Goal: Information Seeking & Learning: Learn about a topic

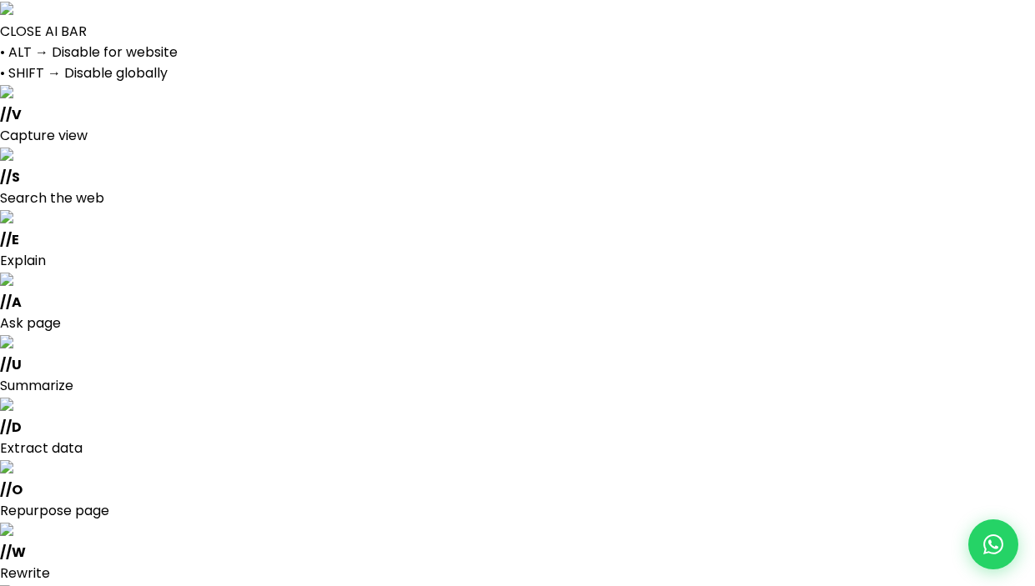
select select
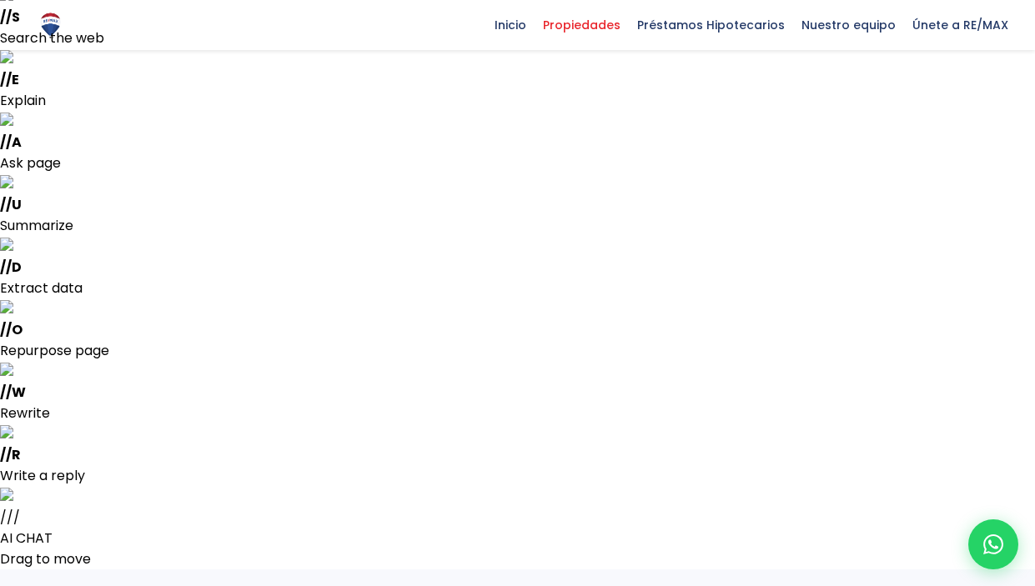
scroll to position [175, 0]
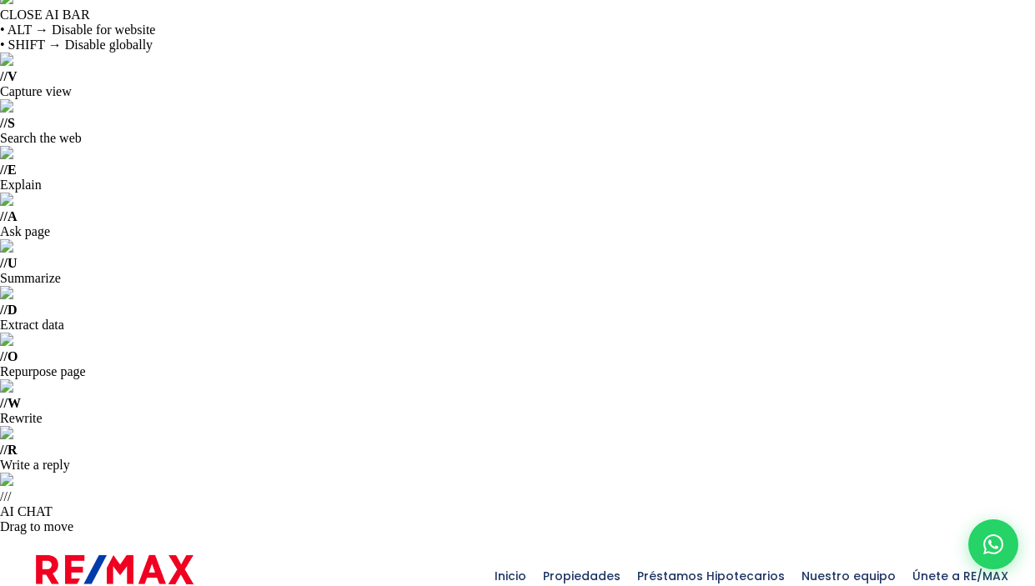
scroll to position [16, 0]
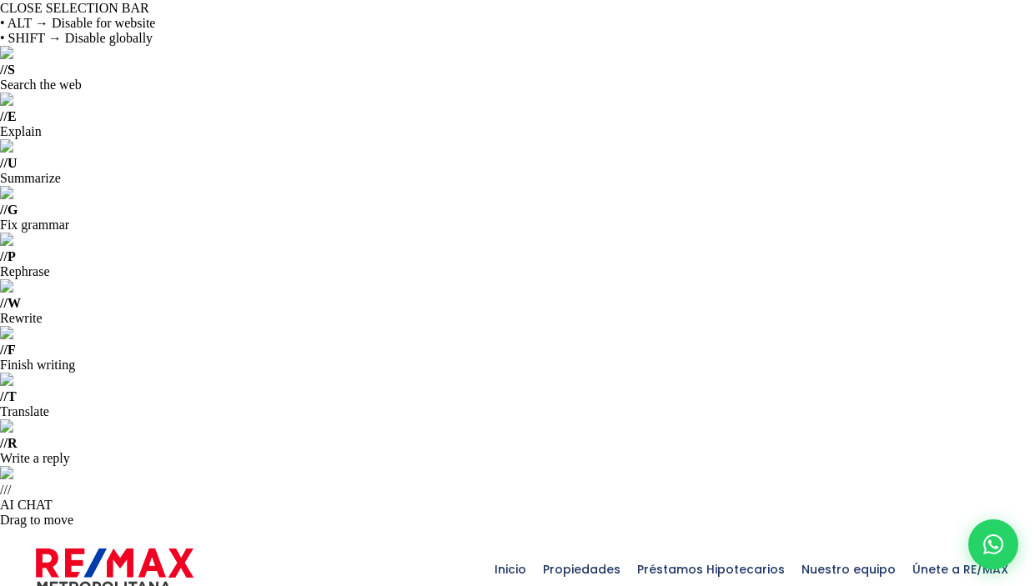
drag, startPoint x: 168, startPoint y: 198, endPoint x: 29, endPoint y: 194, distance: 138.5
copy p "Urbanización El Brisal"
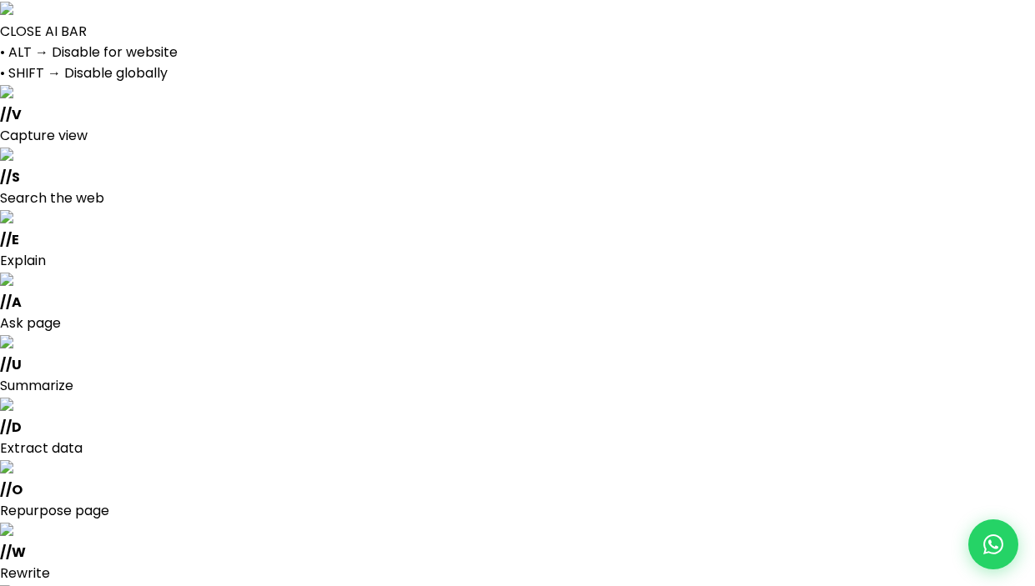
scroll to position [4969, 0]
select select "13512"
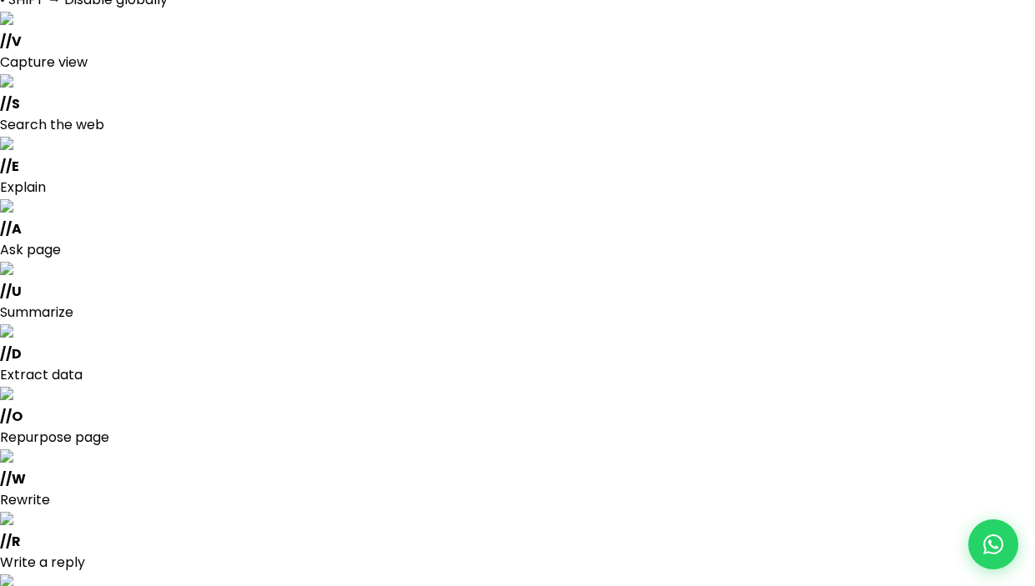
scroll to position [78, 0]
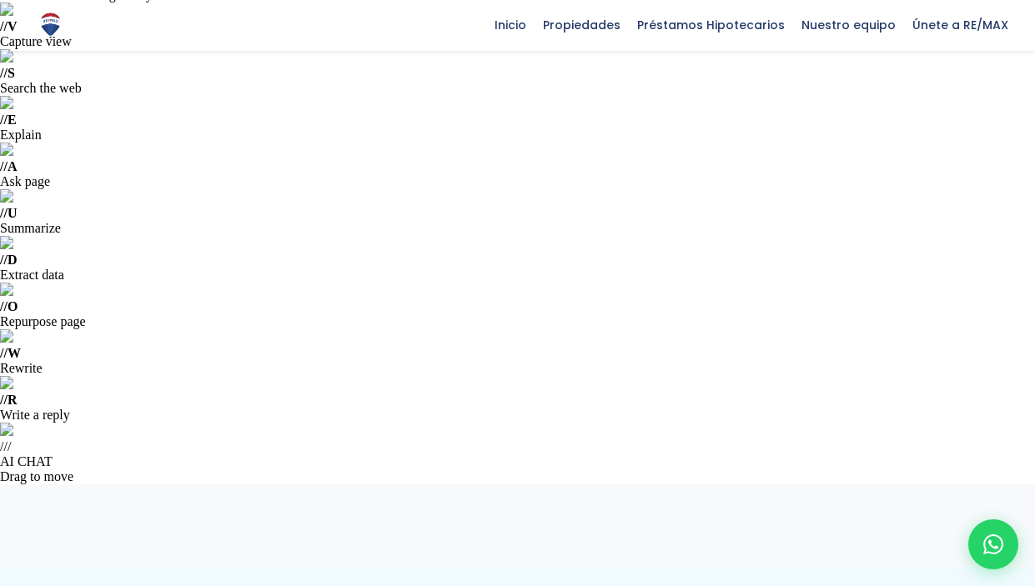
scroll to position [61, 0]
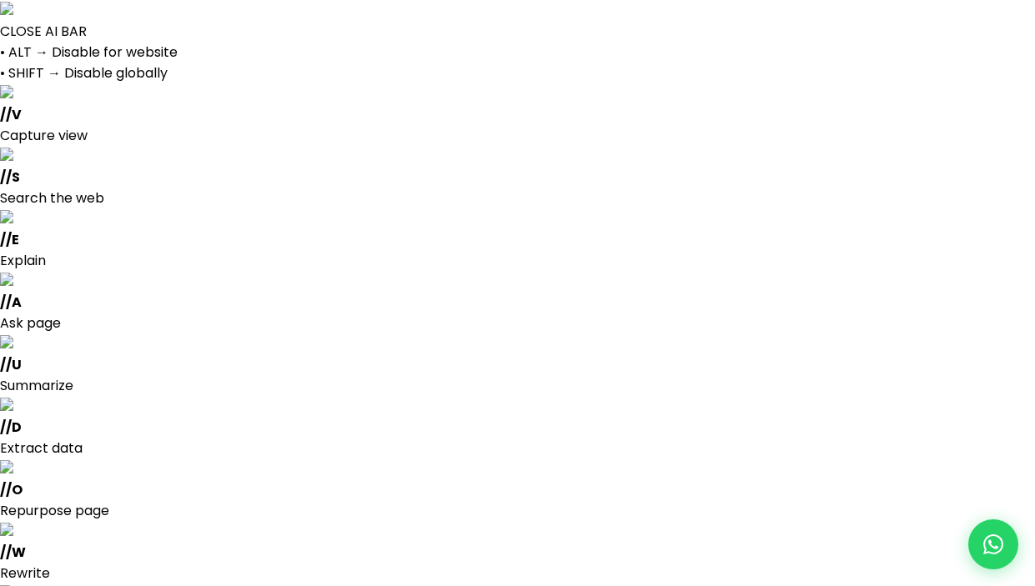
select select
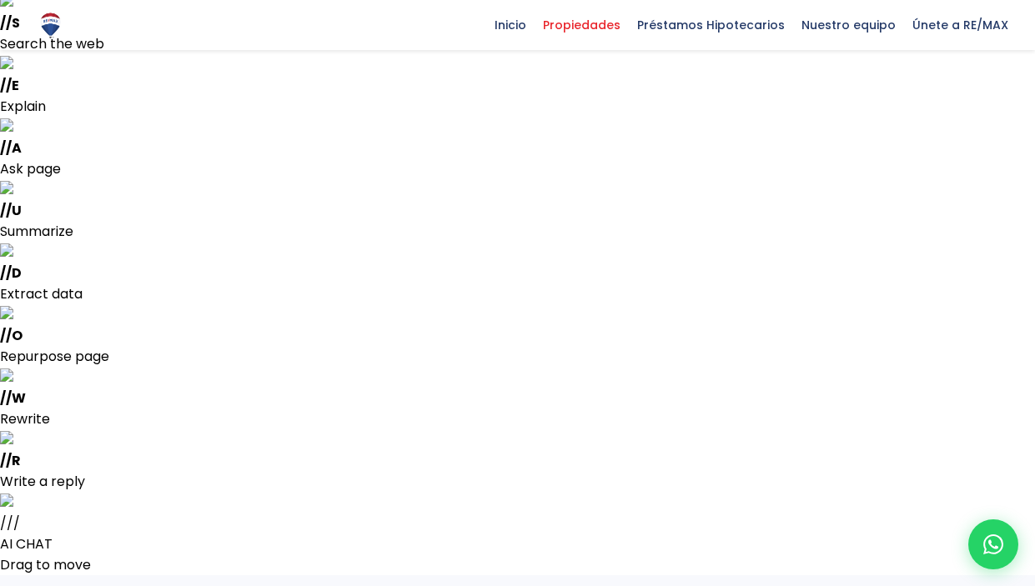
scroll to position [139, 0]
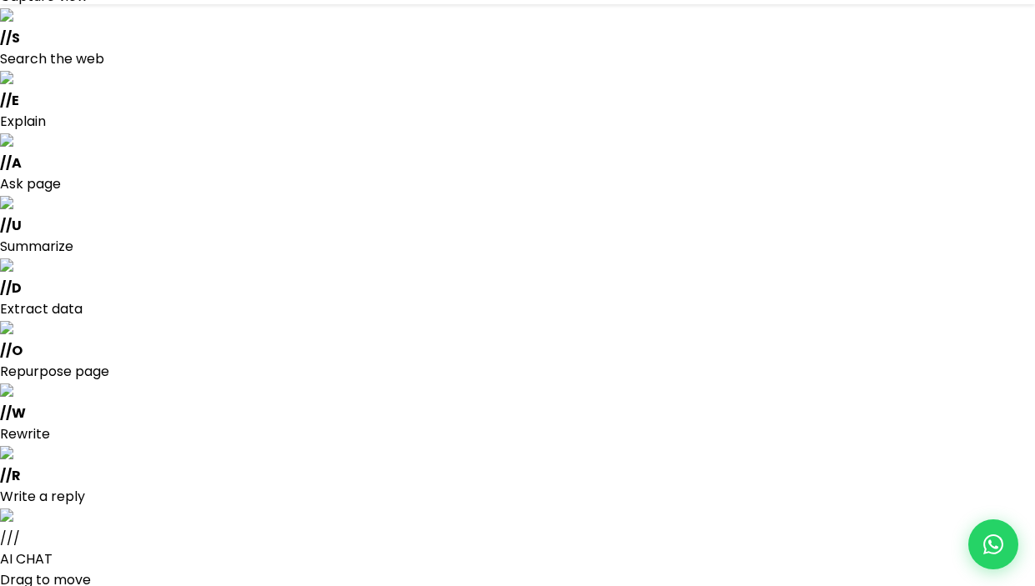
select select "13512"
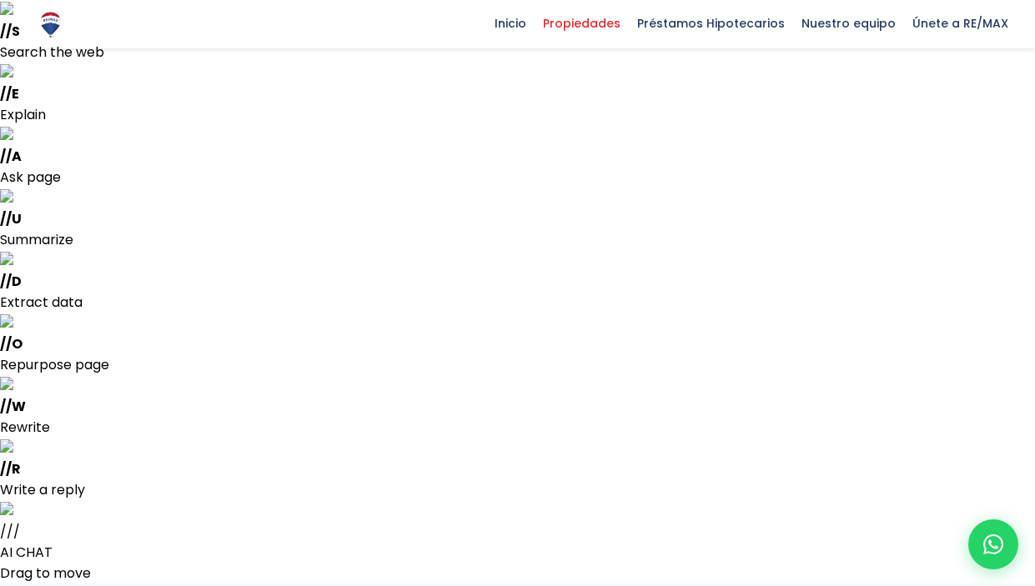
scroll to position [4969, 0]
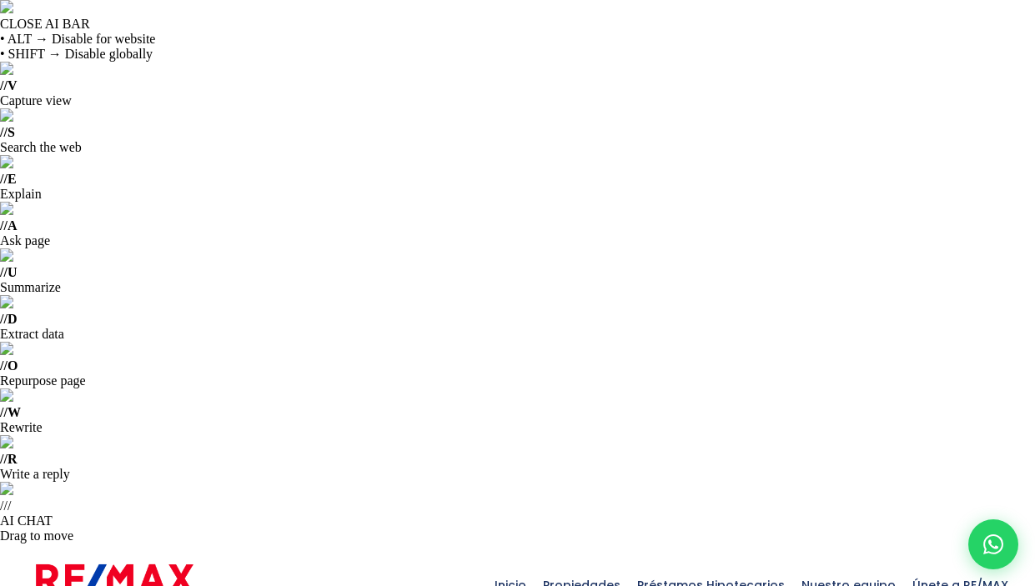
copy span "210939"
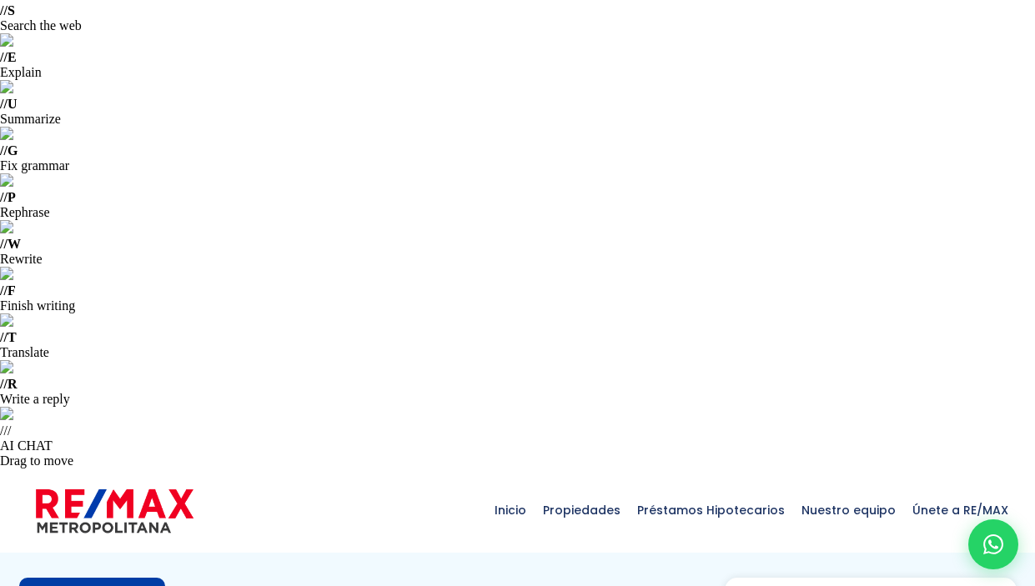
scroll to position [77, 0]
drag, startPoint x: 106, startPoint y: 137, endPoint x: 36, endPoint y: 134, distance: 70.1
copy p "La Esperilla"
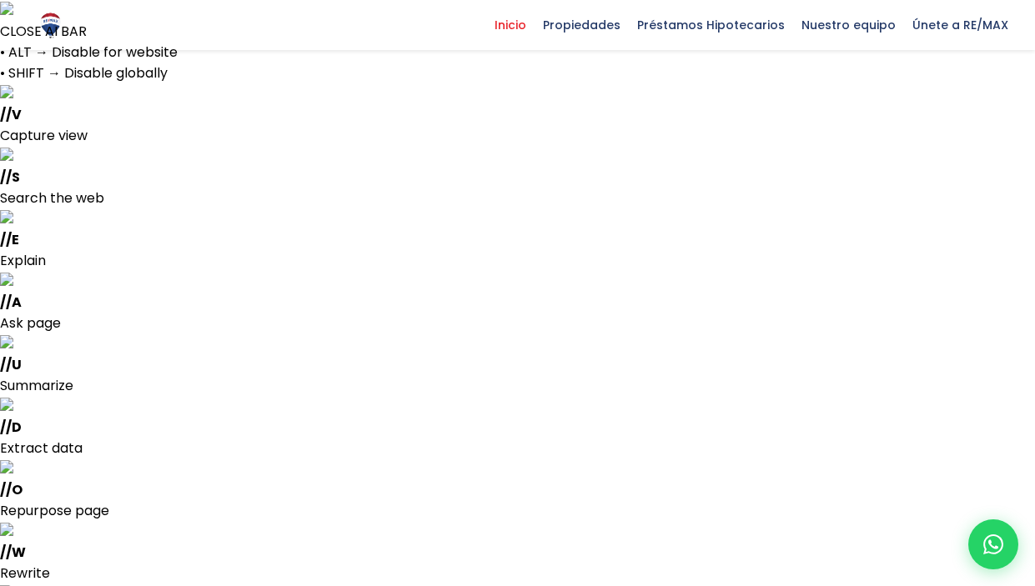
select select
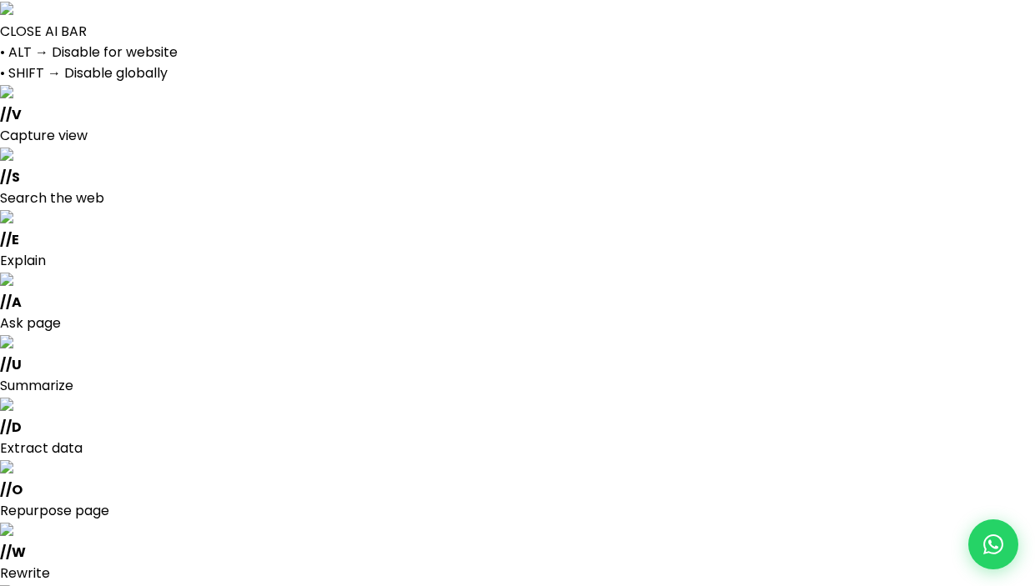
select select
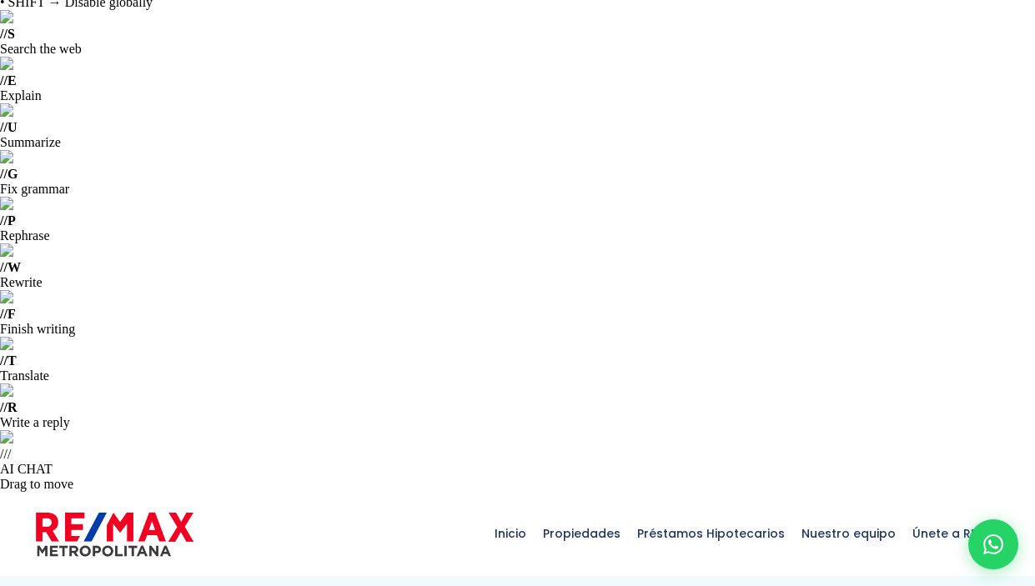
scroll to position [54, 0]
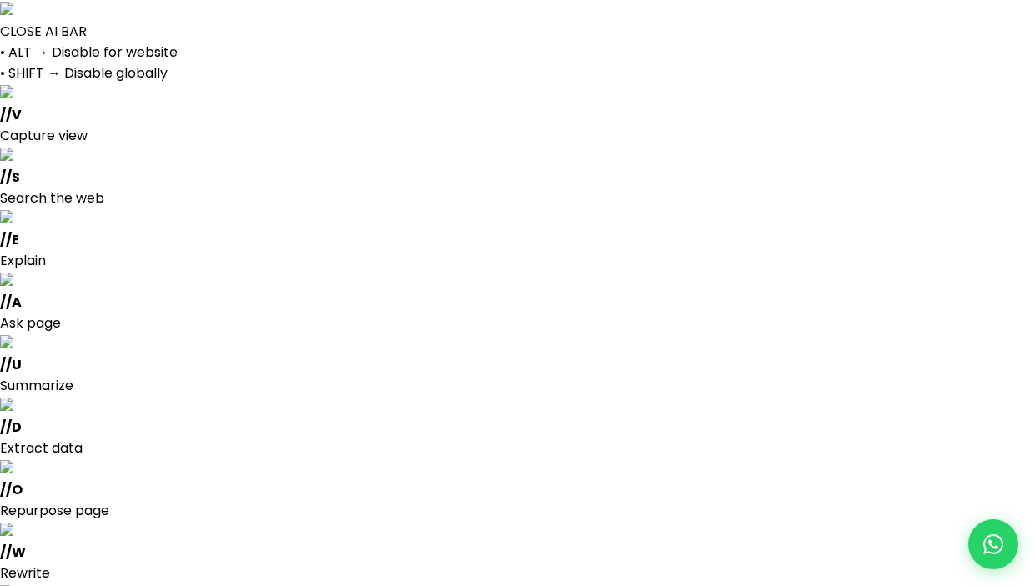
select select
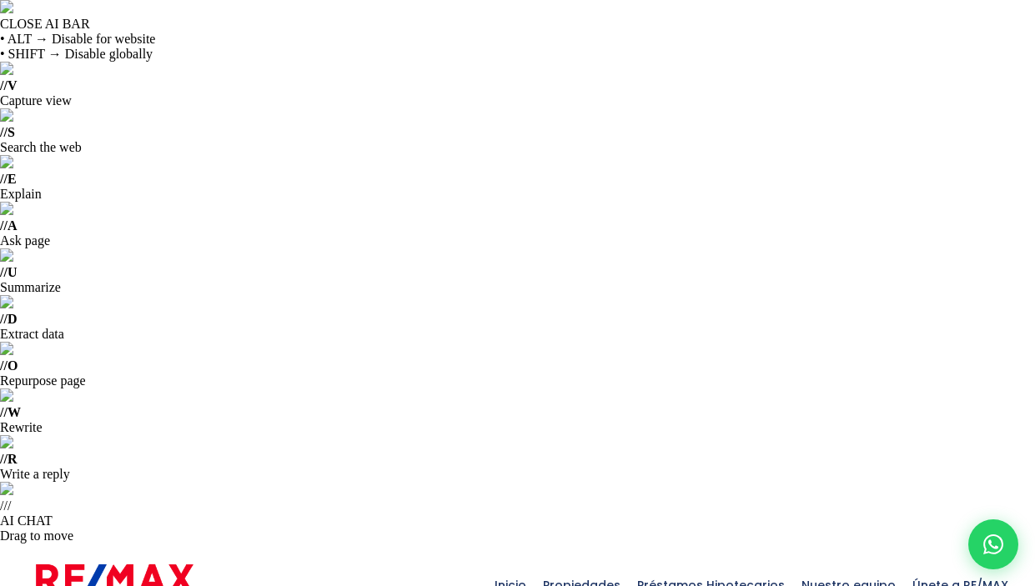
copy span "211092"
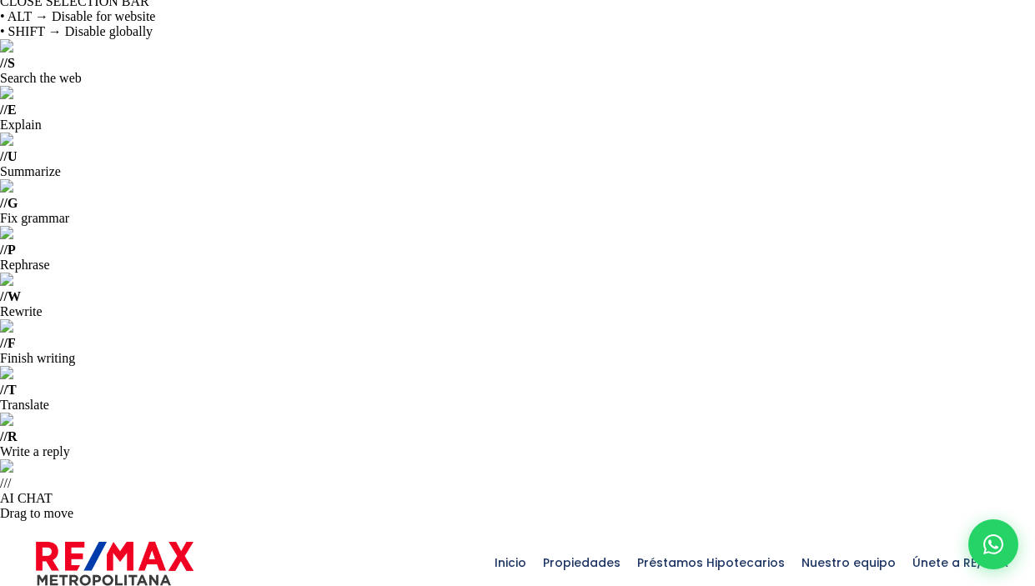
drag, startPoint x: 136, startPoint y: 189, endPoint x: 84, endPoint y: 189, distance: 51.7
drag, startPoint x: 138, startPoint y: 192, endPoint x: 33, endPoint y: 193, distance: 105.1
drag, startPoint x: 33, startPoint y: 185, endPoint x: 137, endPoint y: 198, distance: 104.2
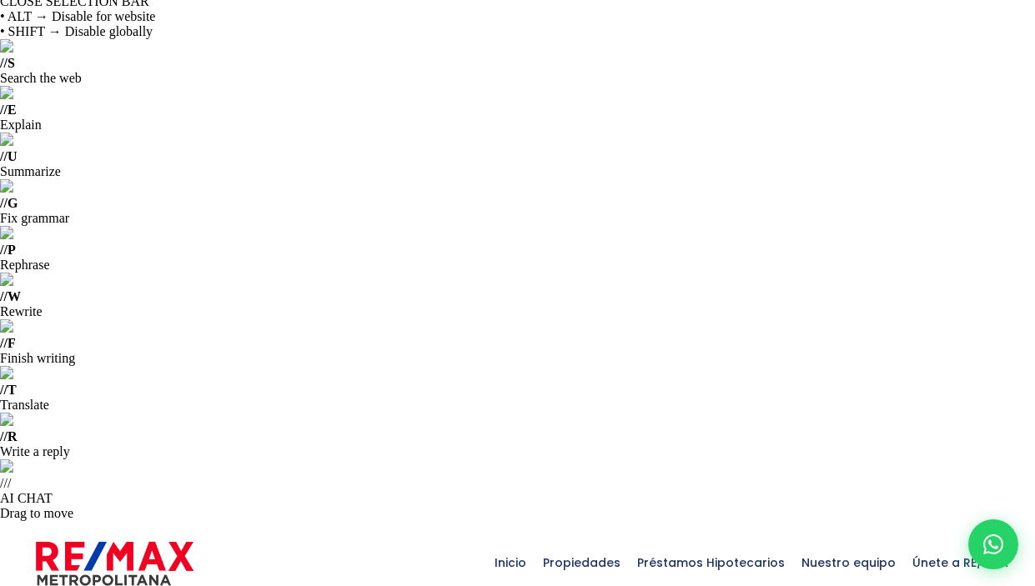
copy p "Evaristo Morales"
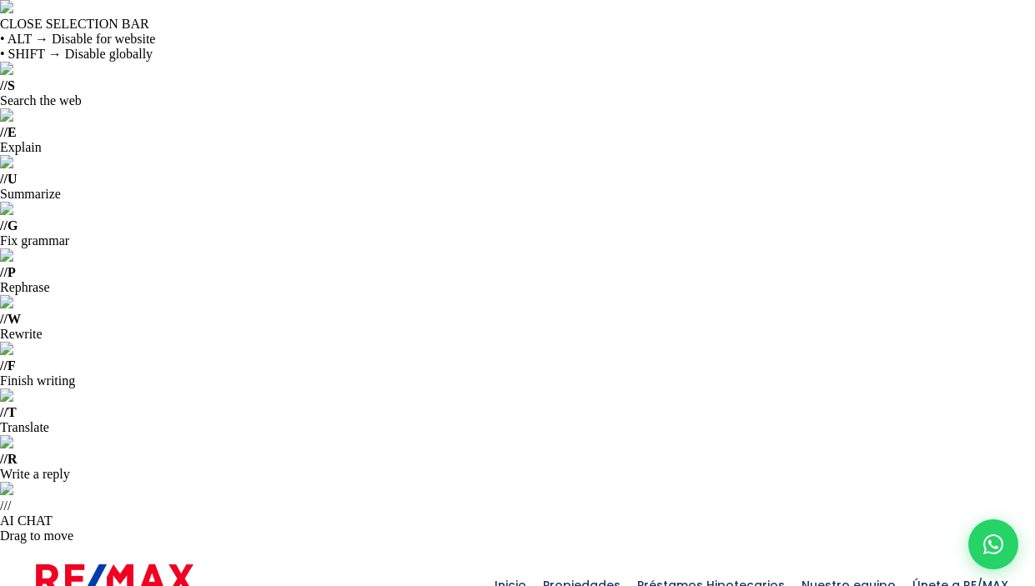
scroll to position [6, 0]
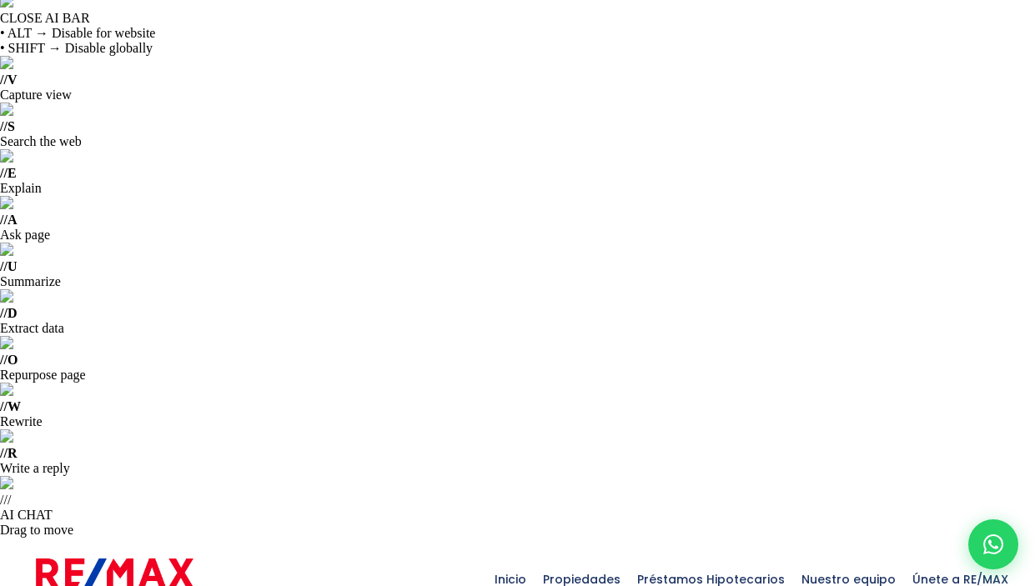
copy p "Marañón"
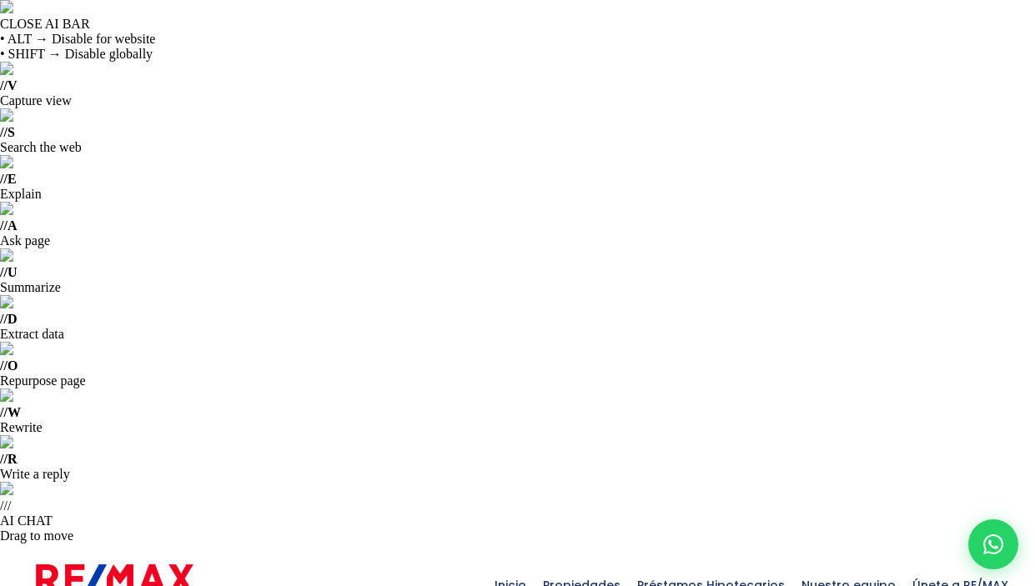
copy p "Jacagua"
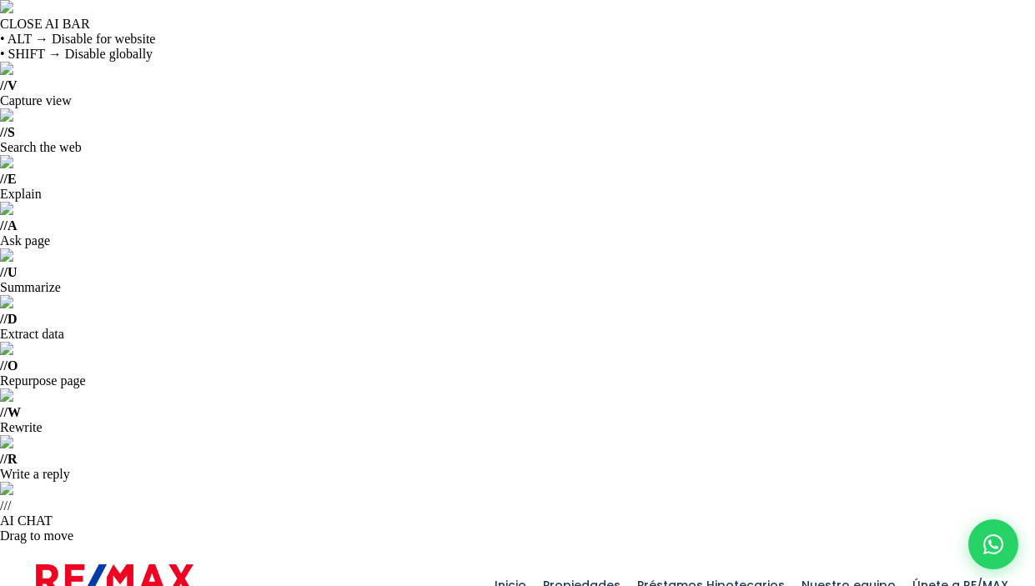
copy span "172403"
drag, startPoint x: 156, startPoint y: 214, endPoint x: 37, endPoint y: 219, distance: 119.4
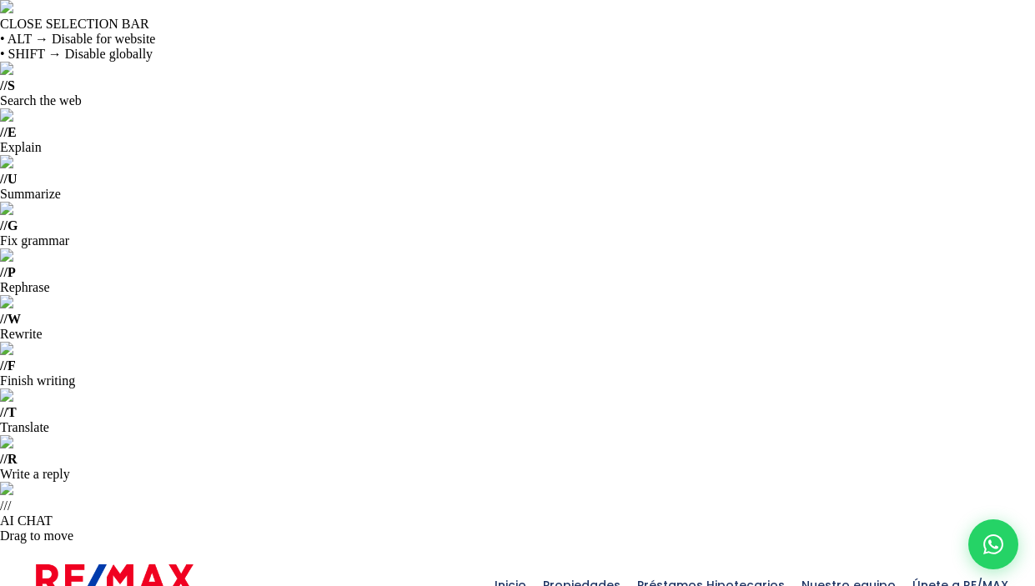
copy p "Ciudad Juan Bosch"
copy span "204938"
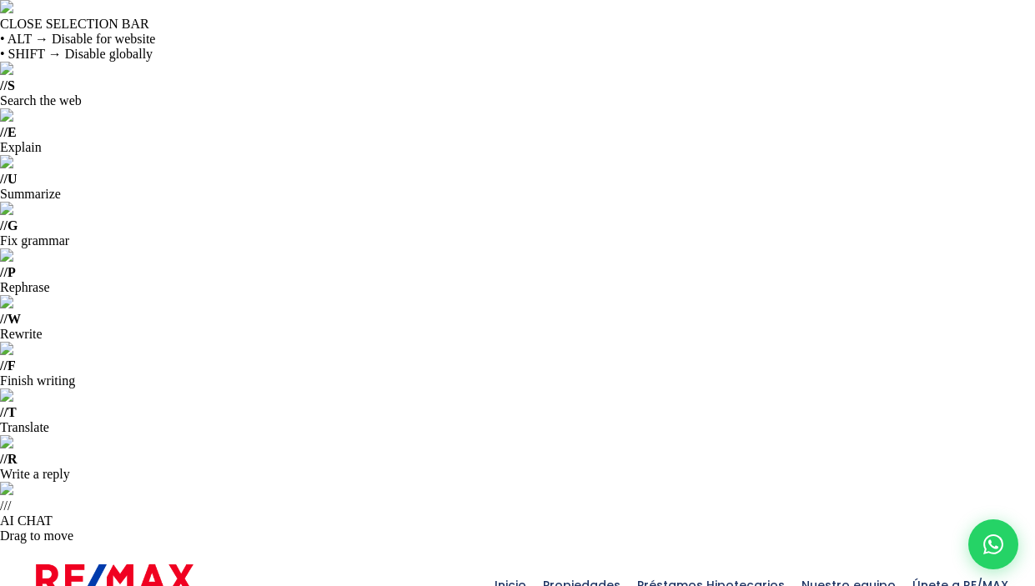
drag, startPoint x: 83, startPoint y: 214, endPoint x: -3, endPoint y: 206, distance: 85.4
click at [0, 206] on html "CLOSE SELECTION BAR • ALT → Disable for website • SHIFT → Disable globally // S…" at bounding box center [517, 293] width 1035 height 586
copy p "Gazcue"
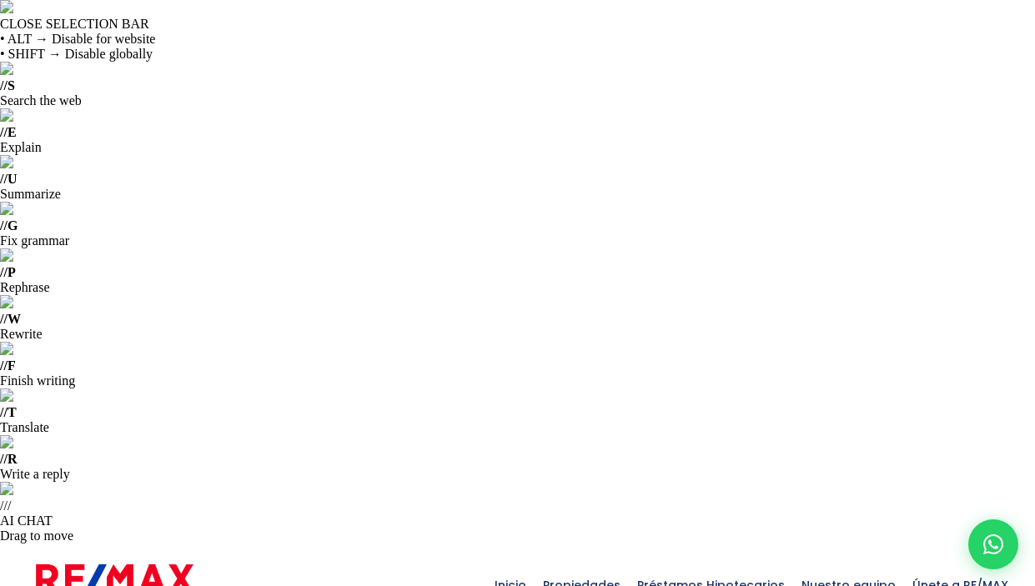
copy span "209900"
drag, startPoint x: 132, startPoint y: 214, endPoint x: 59, endPoint y: 212, distance: 72.6
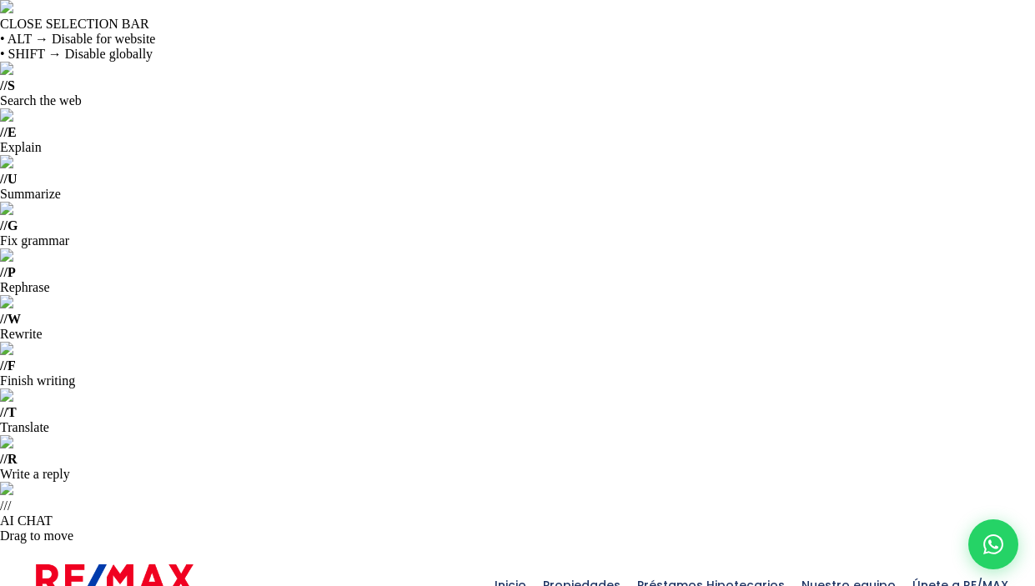
drag, startPoint x: 21, startPoint y: 211, endPoint x: 121, endPoint y: 215, distance: 100.2
